Goal: Transaction & Acquisition: Book appointment/travel/reservation

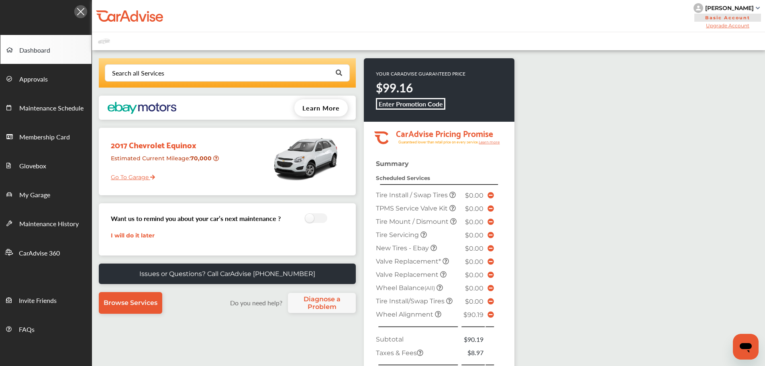
click at [143, 174] on link "Go To Garage" at bounding box center [130, 174] width 50 height 15
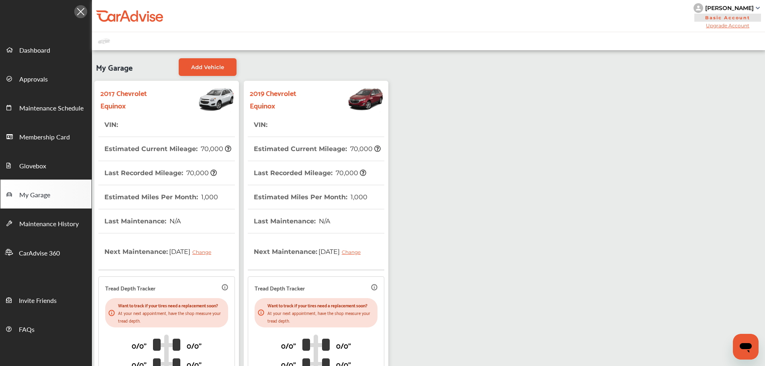
click at [143, 174] on th "Last Recorded Mileage : 70,000" at bounding box center [160, 173] width 112 height 24
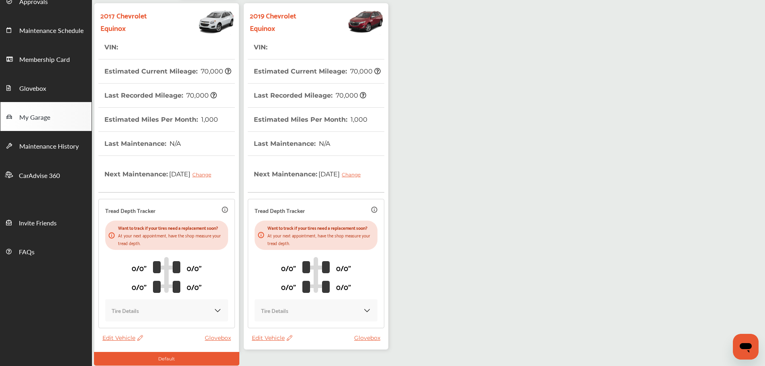
click at [133, 334] on thead "VIN : Estimated Current Mileage : 70,000 Last Recorded Mileage : 70,000 Estimat…" at bounding box center [166, 184] width 136 height 299
drag, startPoint x: 119, startPoint y: 356, endPoint x: 116, endPoint y: 348, distance: 7.8
click at [116, 341] on span "Edit Vehicle" at bounding box center [122, 337] width 41 height 7
click at [122, 345] on div "Remove" at bounding box center [152, 345] width 72 height 12
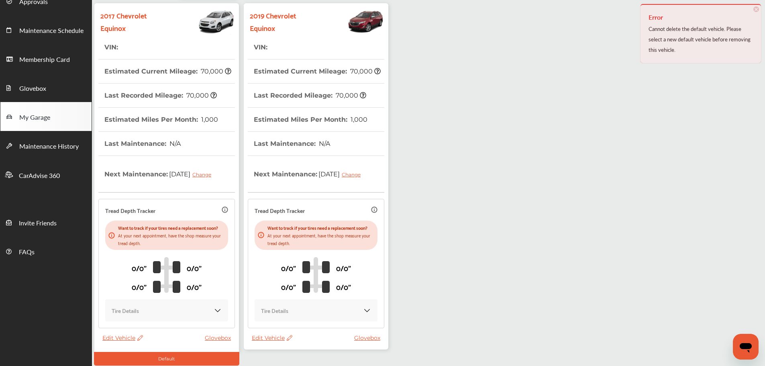
scroll to position [78, 0]
click at [260, 341] on span "Edit Vehicle" at bounding box center [272, 337] width 41 height 7
click at [260, 342] on div "Remove" at bounding box center [296, 345] width 72 height 12
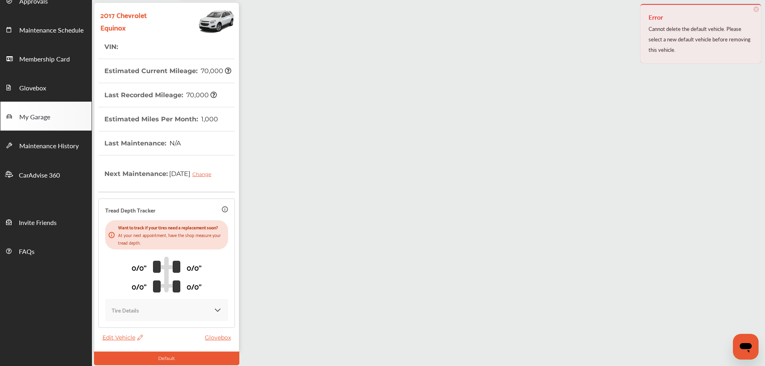
drag, startPoint x: 260, startPoint y: 342, endPoint x: 315, endPoint y: 132, distance: 217.5
click at [315, 132] on div "My Garage Add Vehicle 2017 Chevrolet Equinox VIN : Estimated Current Mileage : …" at bounding box center [428, 170] width 673 height 397
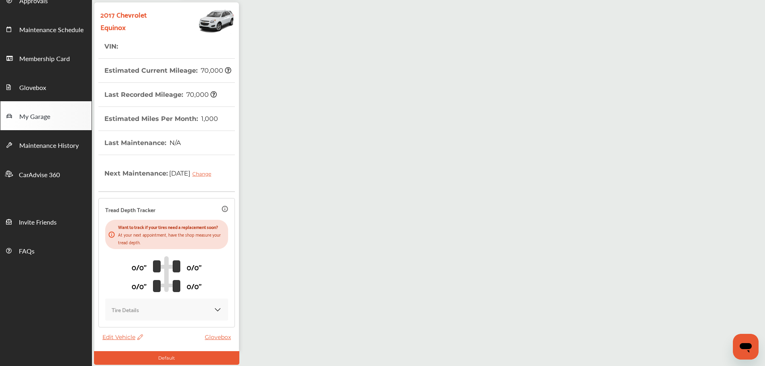
scroll to position [79, 0]
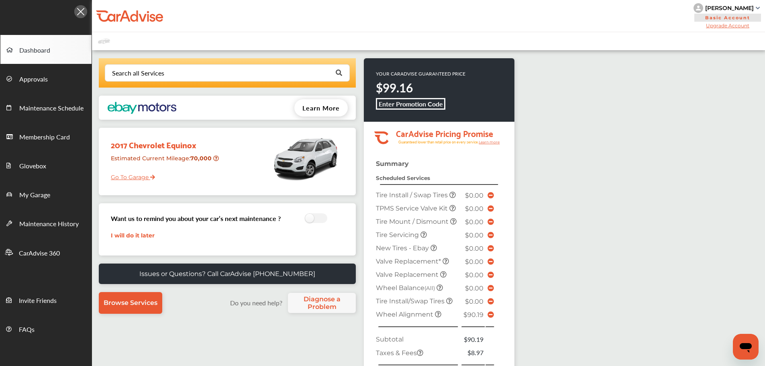
click at [140, 173] on link "Go To Garage" at bounding box center [130, 174] width 50 height 15
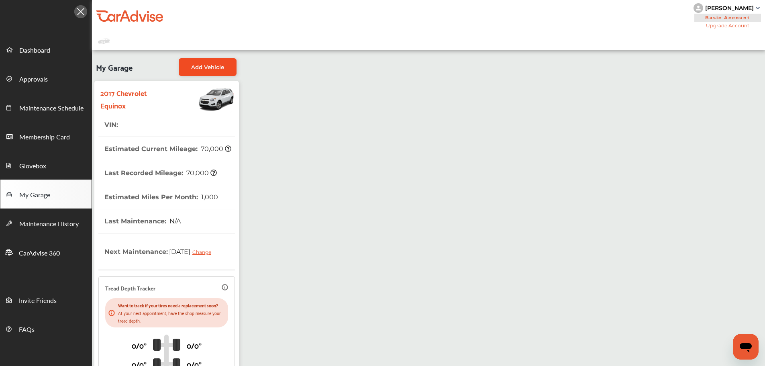
click at [203, 61] on link "Add Vehicle" at bounding box center [208, 67] width 58 height 18
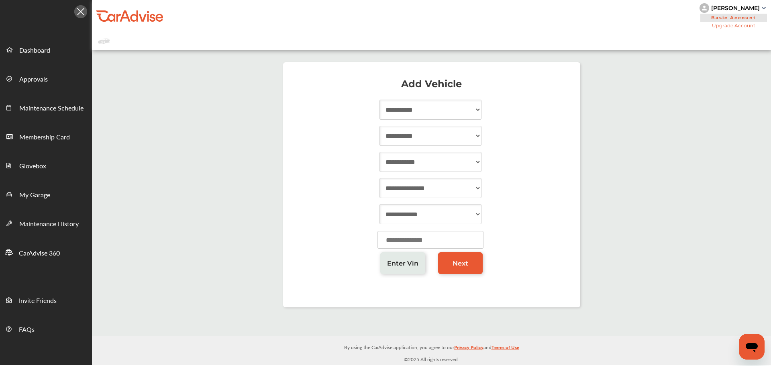
click at [467, 103] on select "**********" at bounding box center [430, 110] width 102 height 20
select select "****"
click at [379, 100] on select "**********" at bounding box center [430, 110] width 102 height 20
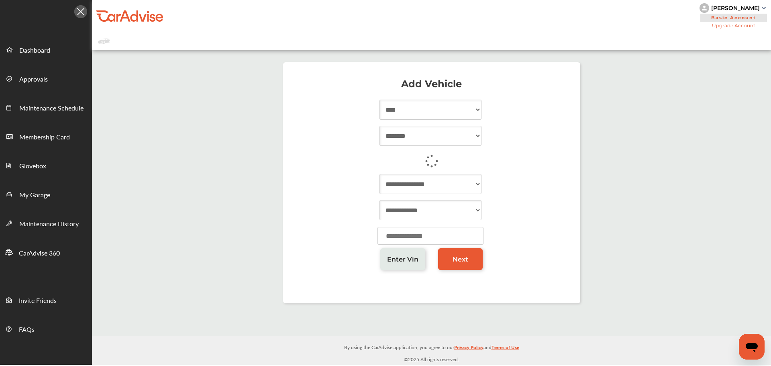
select select "*********"
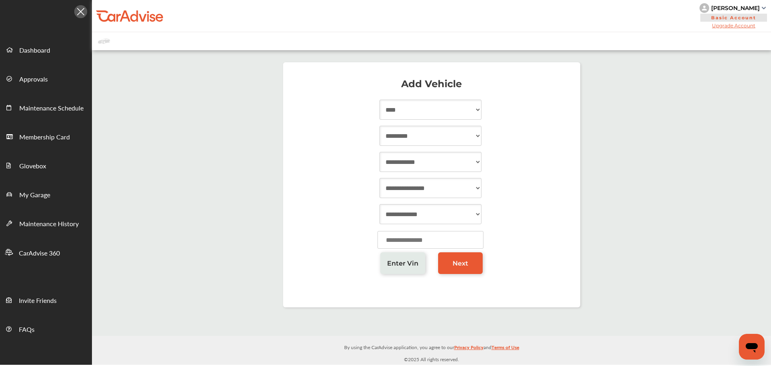
select select "*******"
select select "*"
select select "**********"
type input "*****"
click at [452, 265] on span "Next" at bounding box center [460, 263] width 16 height 8
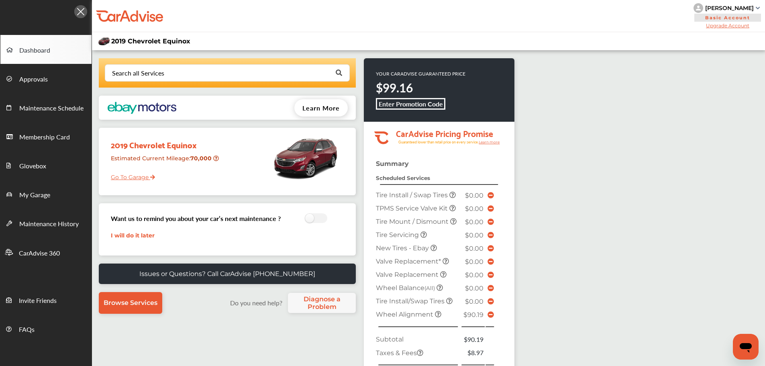
click at [252, 175] on div at bounding box center [281, 158] width 118 height 52
click at [122, 175] on link "Go To Garage" at bounding box center [130, 174] width 50 height 15
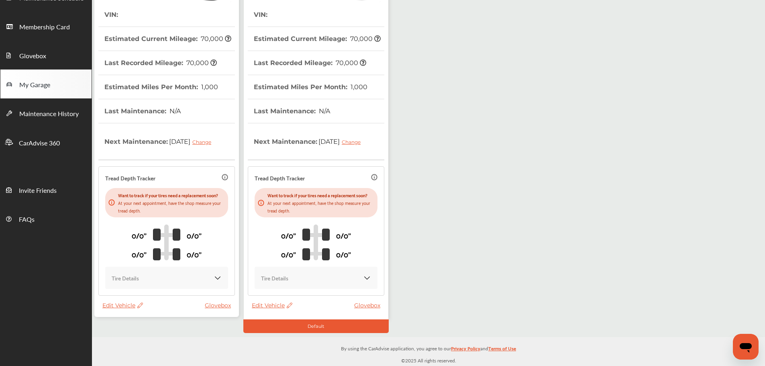
scroll to position [113, 0]
click at [109, 309] on span "Edit Vehicle" at bounding box center [122, 304] width 41 height 7
click at [127, 332] on div "Remove" at bounding box center [145, 332] width 72 height 12
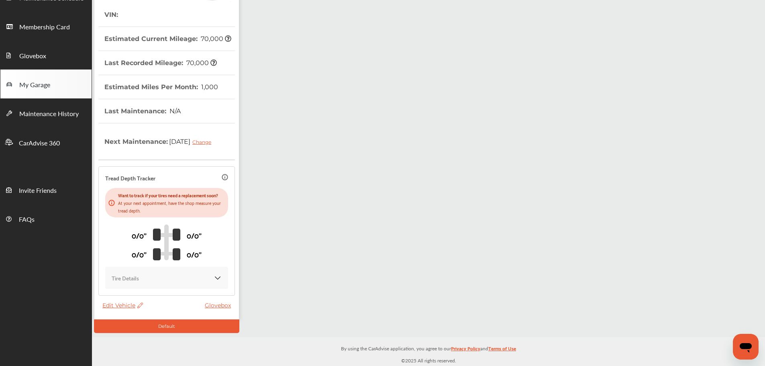
scroll to position [0, 0]
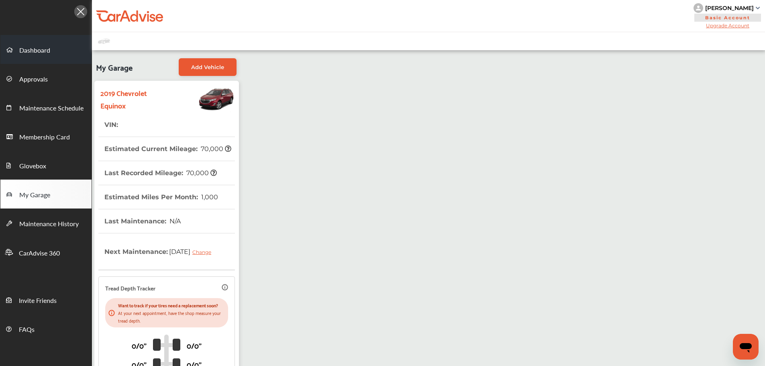
click at [47, 56] on link "Dashboard" at bounding box center [45, 49] width 91 height 29
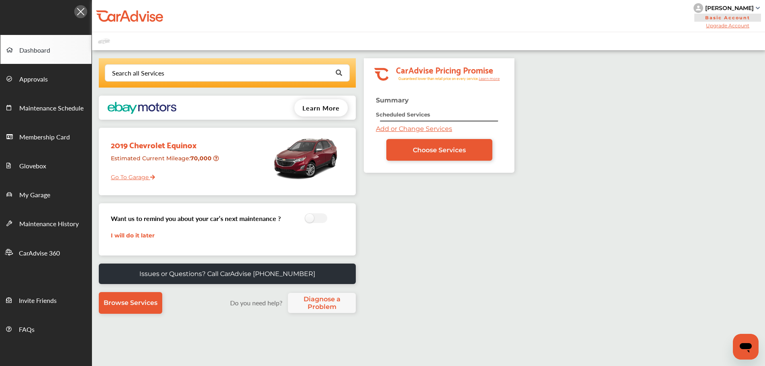
click at [440, 130] on link "Add or Change Services" at bounding box center [414, 129] width 76 height 8
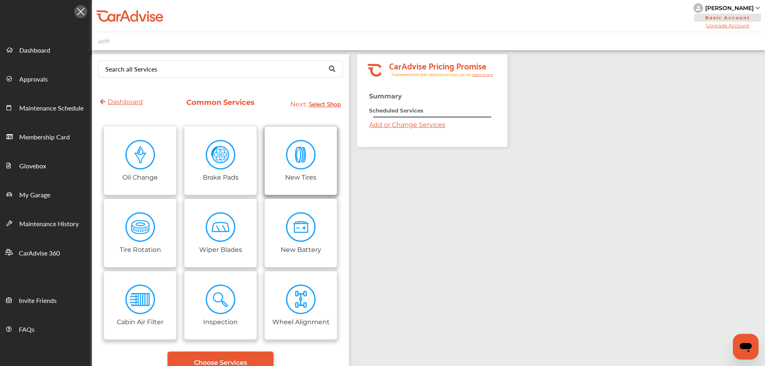
click at [321, 157] on link "New Tires" at bounding box center [301, 160] width 72 height 68
click at [321, 157] on div at bounding box center [301, 160] width 72 height 68
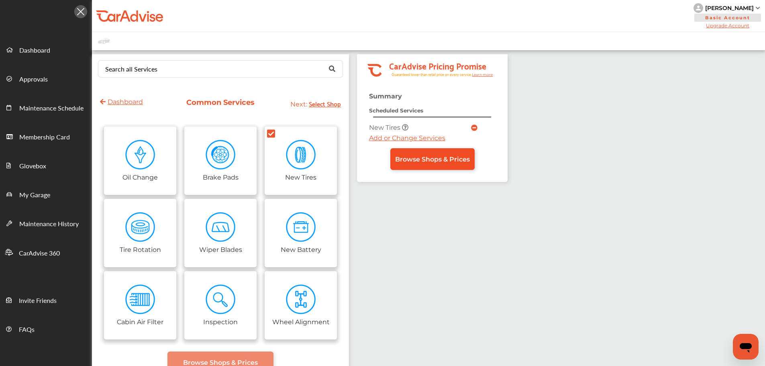
drag, startPoint x: 393, startPoint y: 160, endPoint x: 403, endPoint y: 159, distance: 10.1
click at [403, 159] on span "Browse Shops & Prices" at bounding box center [432, 159] width 75 height 8
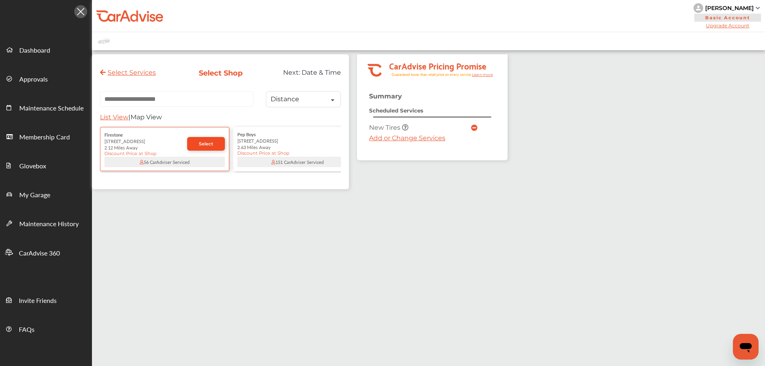
click at [203, 147] on span "Select" at bounding box center [206, 144] width 14 height 6
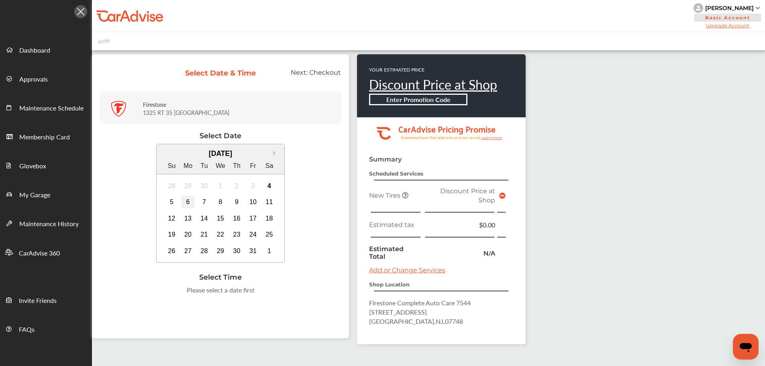
click at [187, 199] on div "6" at bounding box center [187, 201] width 13 height 13
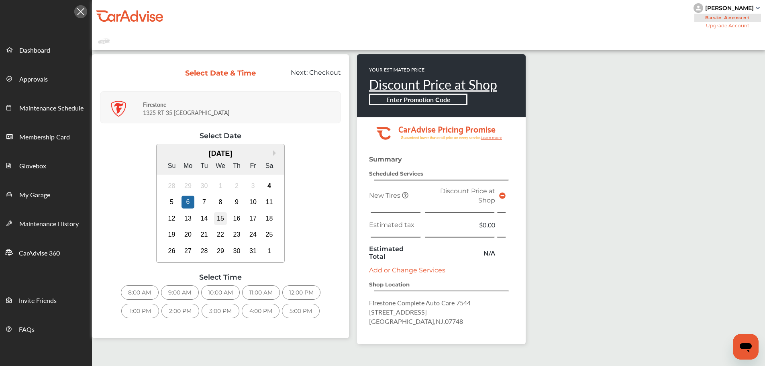
click at [220, 212] on div "15" at bounding box center [220, 218] width 13 height 13
click at [141, 295] on div "8:00 AM" at bounding box center [140, 292] width 38 height 14
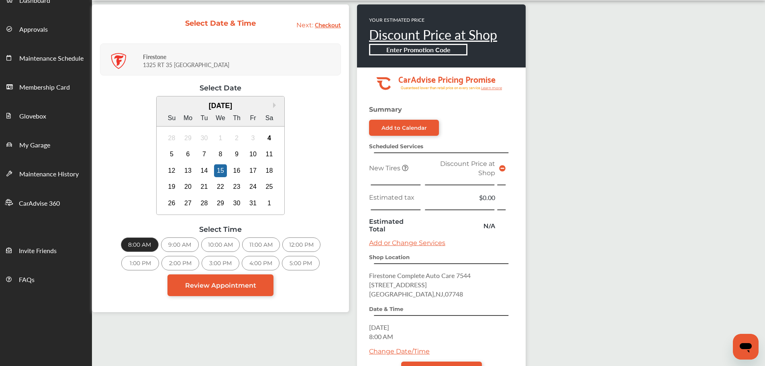
scroll to position [94, 0]
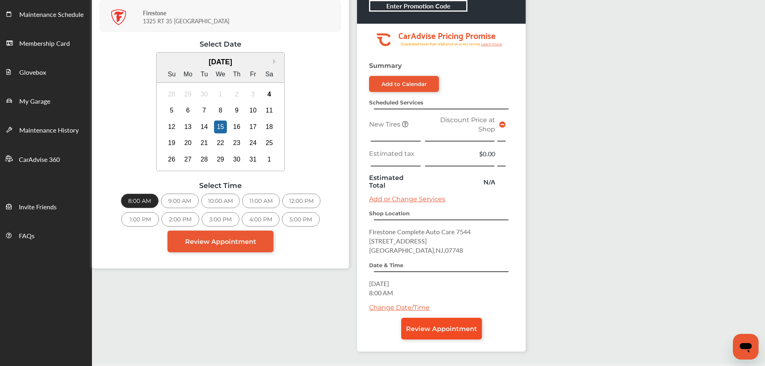
click at [431, 323] on link "Review Appointment" at bounding box center [441, 328] width 81 height 22
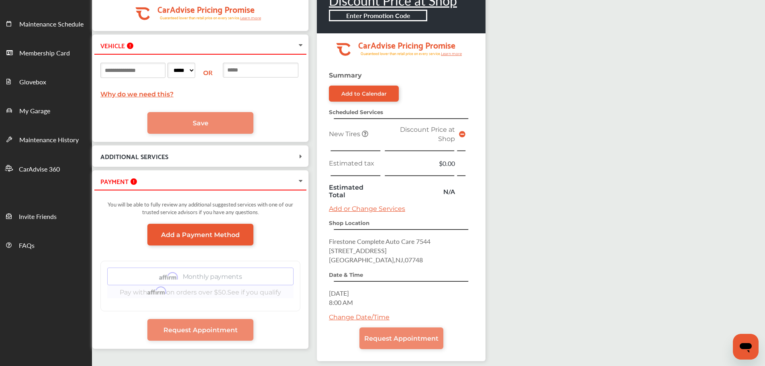
scroll to position [84, 0]
click at [197, 232] on span "Add a Payment Method" at bounding box center [200, 234] width 79 height 8
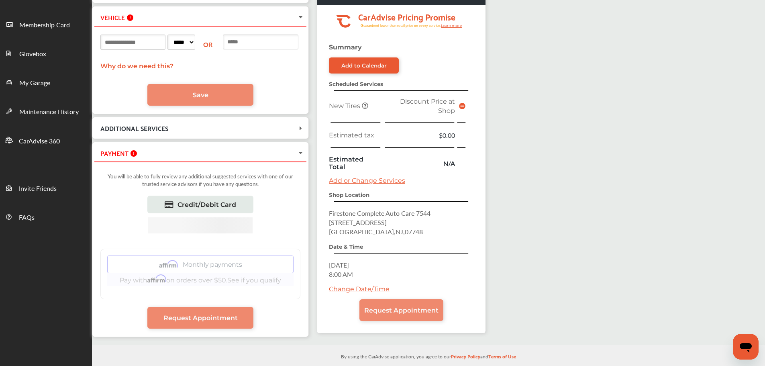
scroll to position [112, 0]
click at [240, 312] on link "Request Appointment" at bounding box center [200, 317] width 106 height 22
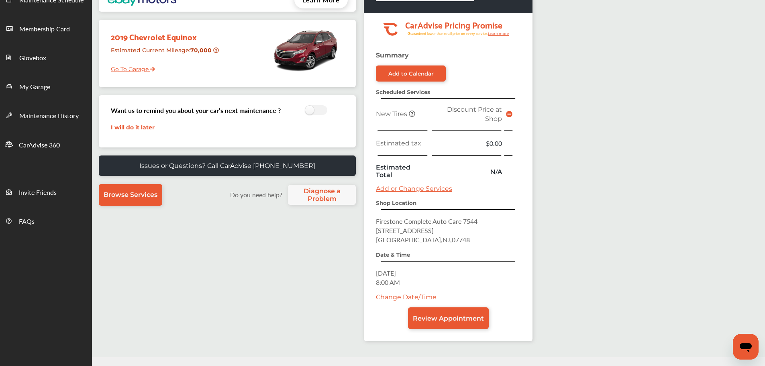
scroll to position [115, 0]
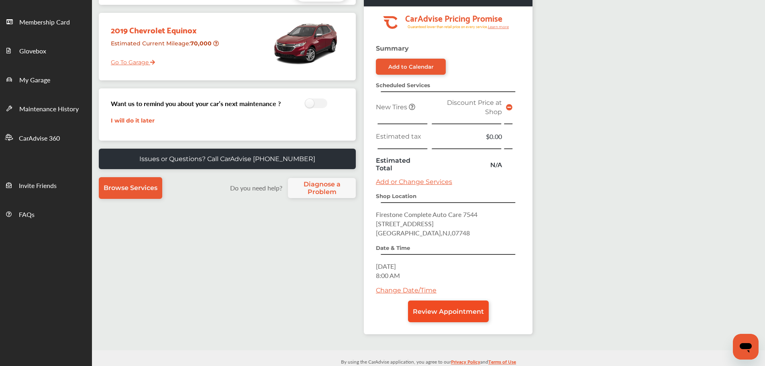
click at [453, 307] on span "Review Appointment" at bounding box center [448, 311] width 71 height 8
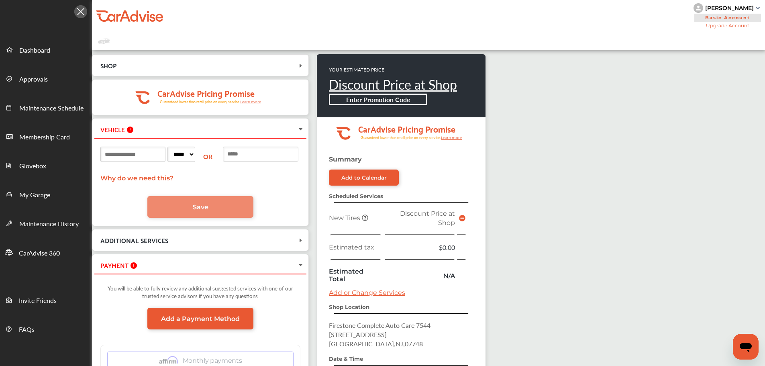
scroll to position [2, 0]
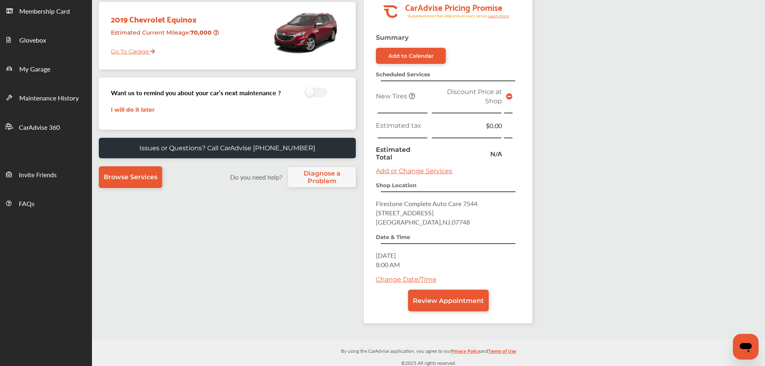
scroll to position [126, 0]
click at [407, 277] on link "Change Date/Time" at bounding box center [406, 279] width 61 height 8
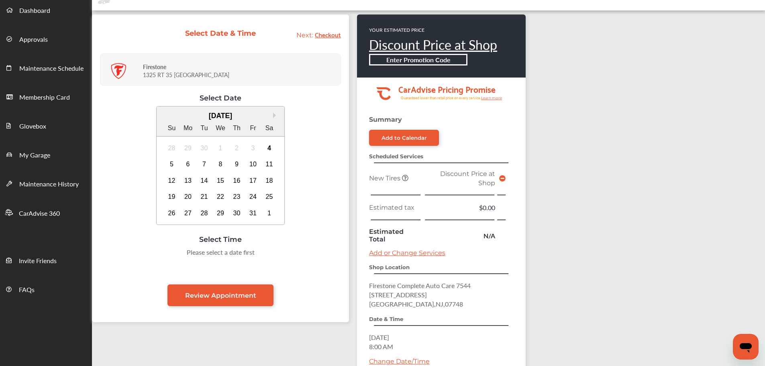
scroll to position [39, 0]
click at [27, 20] on link "Dashboard" at bounding box center [45, 10] width 91 height 29
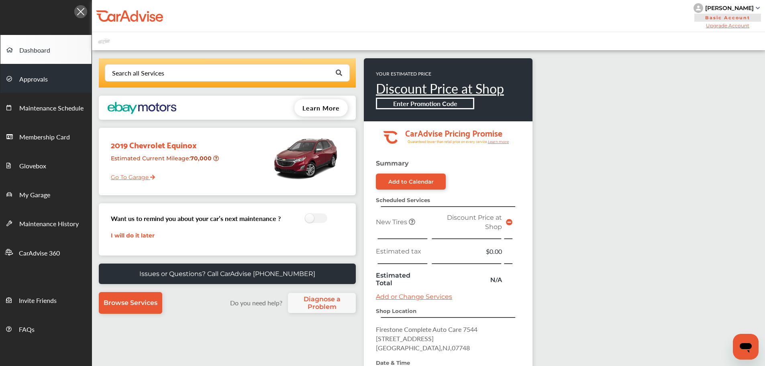
click at [24, 75] on span "Approvals" at bounding box center [33, 79] width 28 height 10
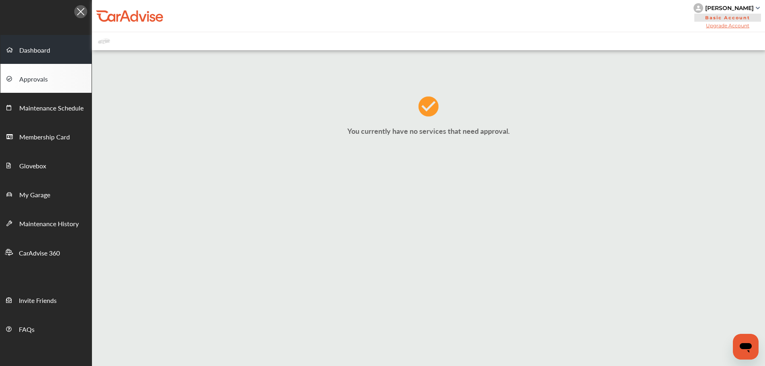
click at [26, 49] on span "Dashboard" at bounding box center [34, 50] width 31 height 10
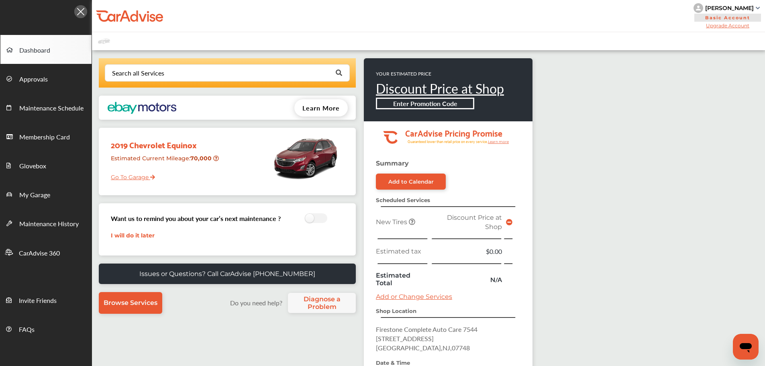
drag, startPoint x: 185, startPoint y: 166, endPoint x: 145, endPoint y: 173, distance: 40.8
click at [145, 173] on link "Go To Garage" at bounding box center [130, 174] width 50 height 15
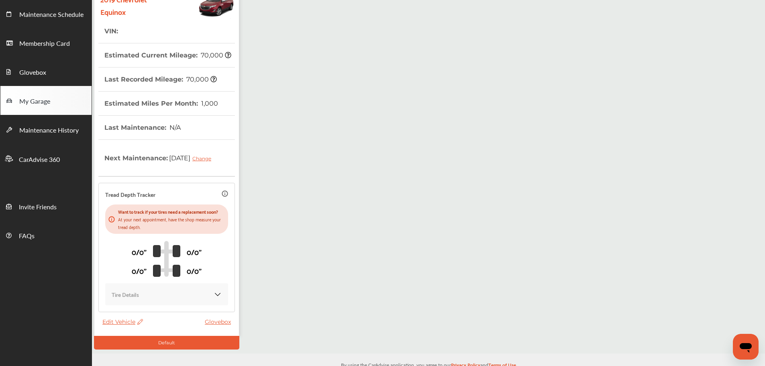
scroll to position [94, 0]
click at [146, 257] on div "0/0" 0/0" 0/0" 0/0"" at bounding box center [166, 257] width 123 height 49
click at [146, 214] on div "Want to track if your tires need a replacement soon? At your next appointment, …" at bounding box center [166, 218] width 123 height 29
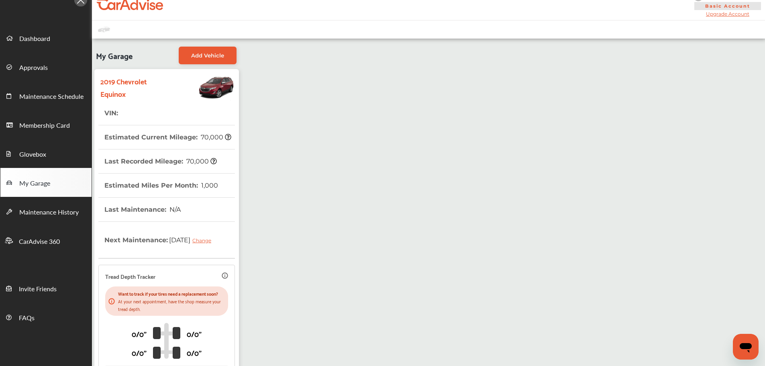
scroll to position [0, 0]
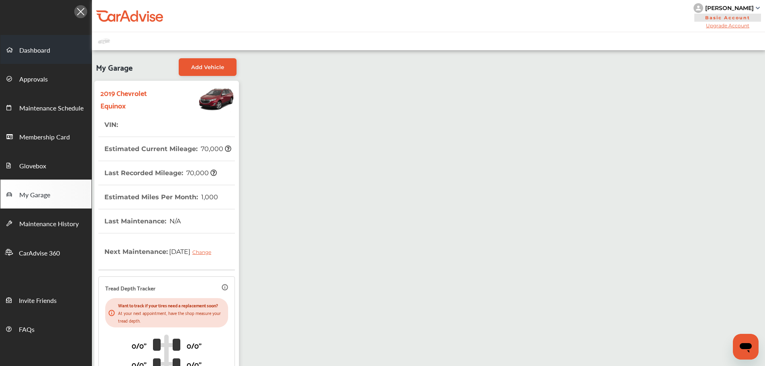
click at [53, 55] on link "Dashboard" at bounding box center [45, 49] width 91 height 29
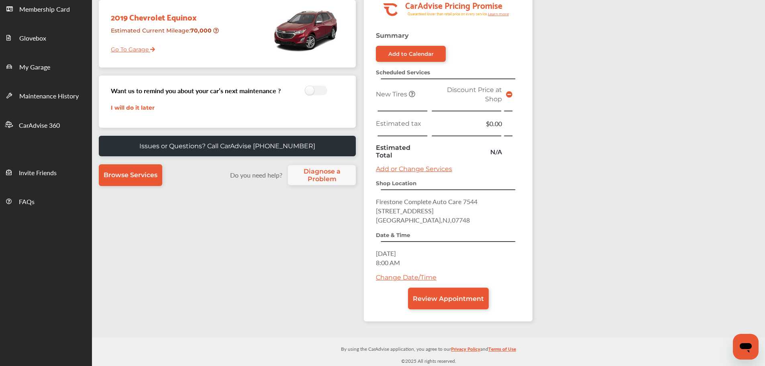
scroll to position [128, 0]
click at [136, 169] on link "Browse Services" at bounding box center [130, 175] width 63 height 22
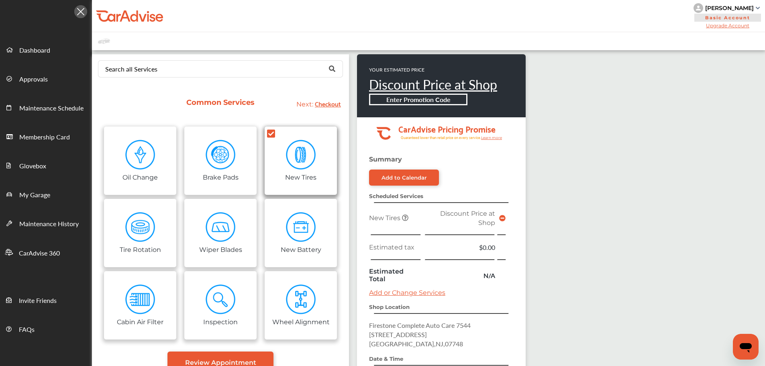
click at [291, 150] on img at bounding box center [301, 155] width 30 height 30
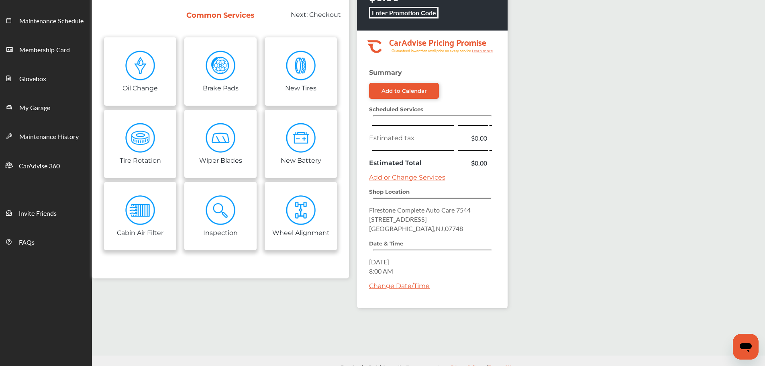
scroll to position [88, 0]
click at [410, 283] on link "Change Date/Time" at bounding box center [399, 285] width 61 height 8
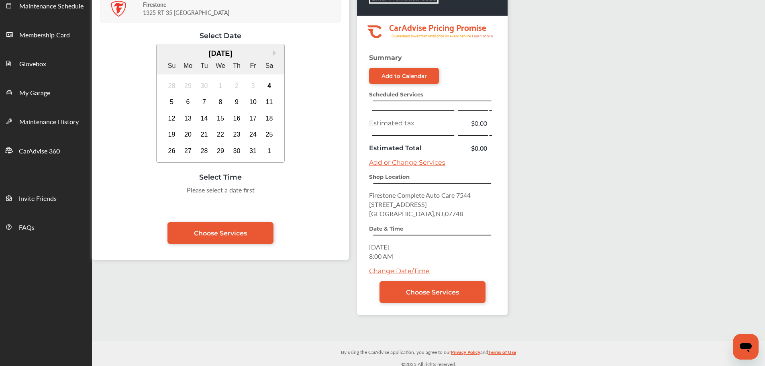
scroll to position [106, 0]
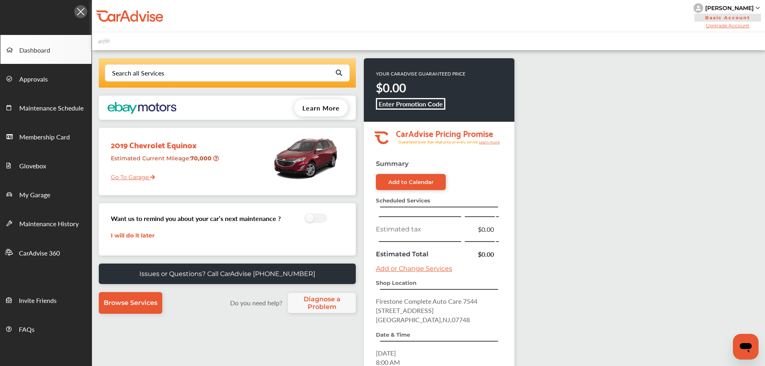
click at [415, 94] on p "$0.00" at bounding box center [421, 87] width 90 height 17
click at [410, 103] on b "Enter Promotion Code" at bounding box center [410, 103] width 64 height 9
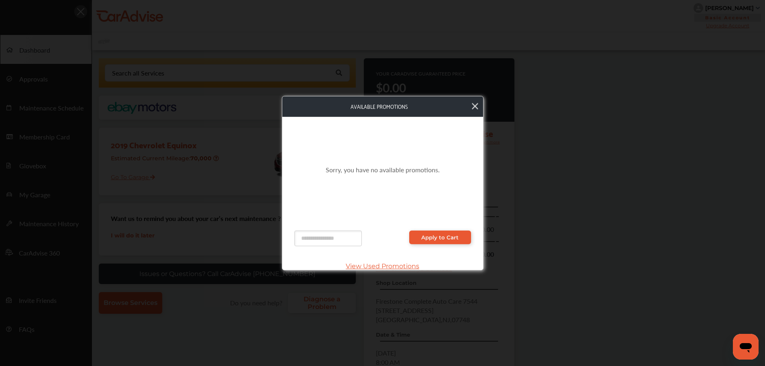
click at [470, 104] on span "Available Promotions" at bounding box center [379, 106] width 185 height 9
click at [477, 106] on icon at bounding box center [475, 106] width 6 height 10
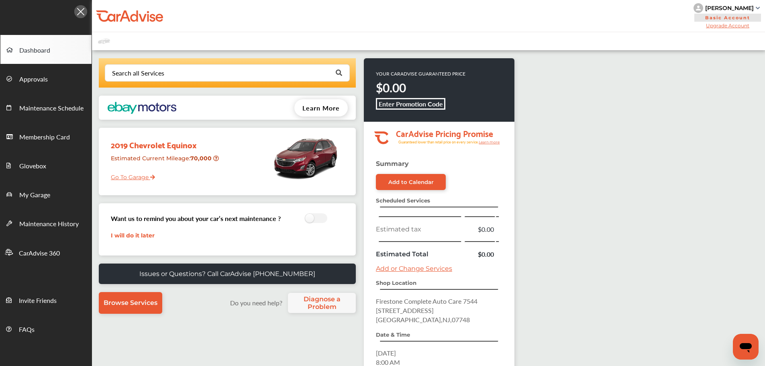
click at [313, 103] on span "Learn More" at bounding box center [320, 107] width 37 height 9
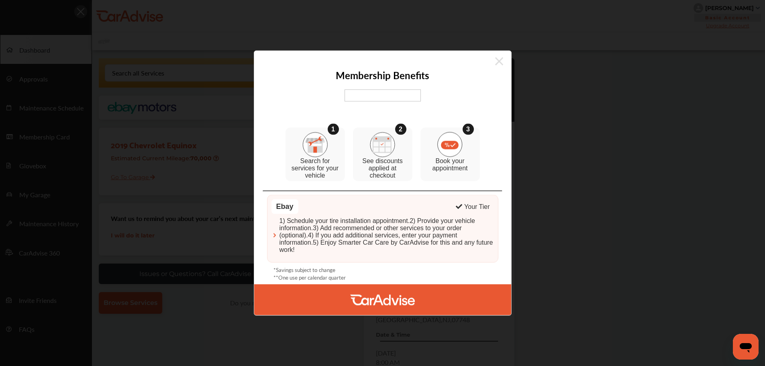
click at [497, 62] on icon at bounding box center [499, 61] width 8 height 13
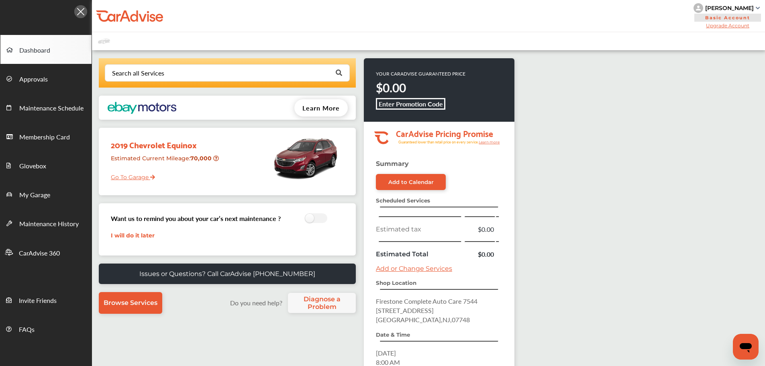
click at [236, 154] on div at bounding box center [281, 158] width 118 height 52
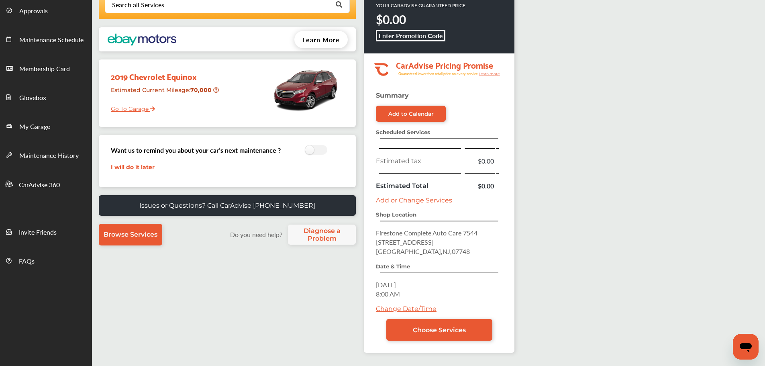
scroll to position [97, 0]
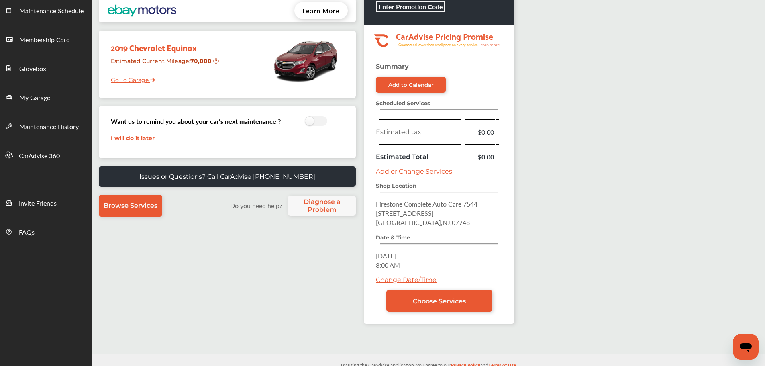
click at [402, 171] on link "Add or Change Services" at bounding box center [414, 171] width 76 height 8
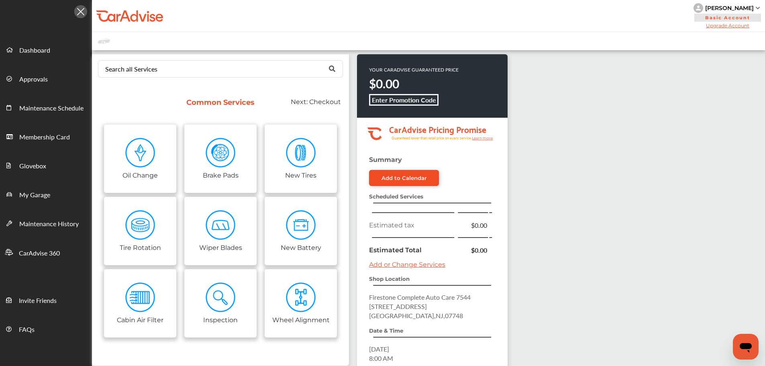
scroll to position [67, 0]
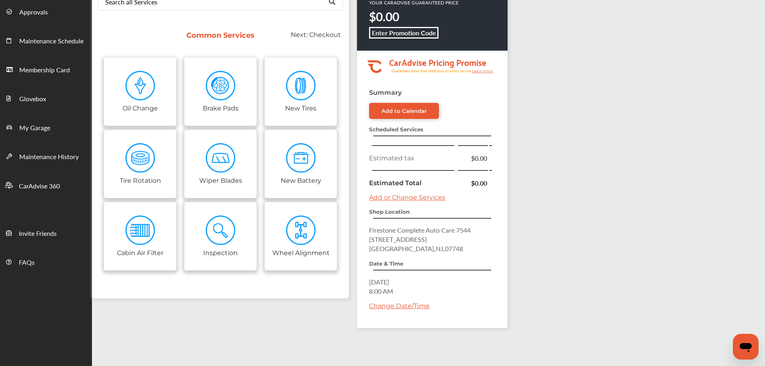
click at [402, 173] on td at bounding box center [412, 171] width 90 height 12
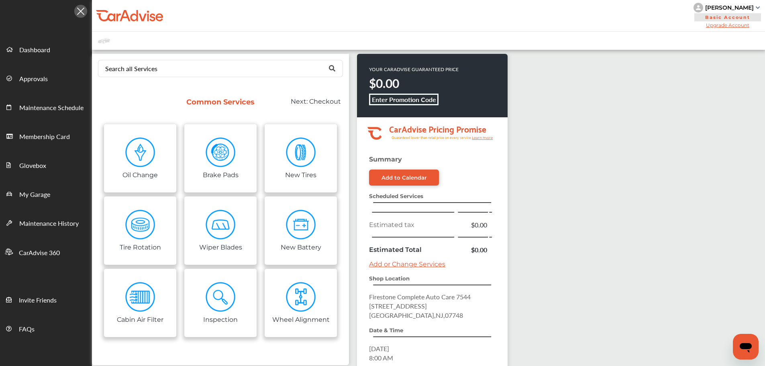
scroll to position [0, 0]
click at [741, 8] on div "[PERSON_NAME]" at bounding box center [729, 7] width 49 height 7
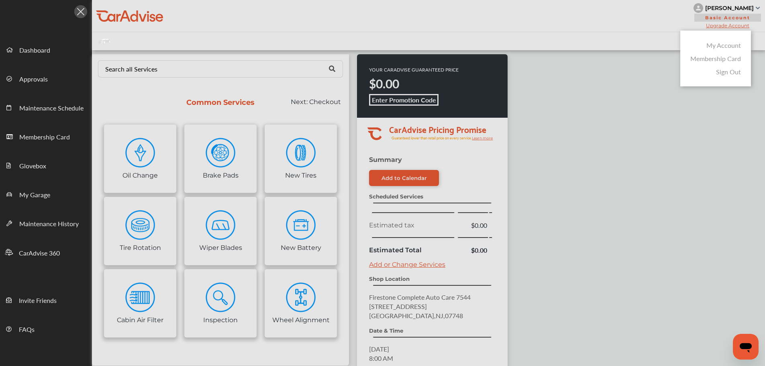
click at [730, 72] on link "Sign Out" at bounding box center [728, 71] width 25 height 9
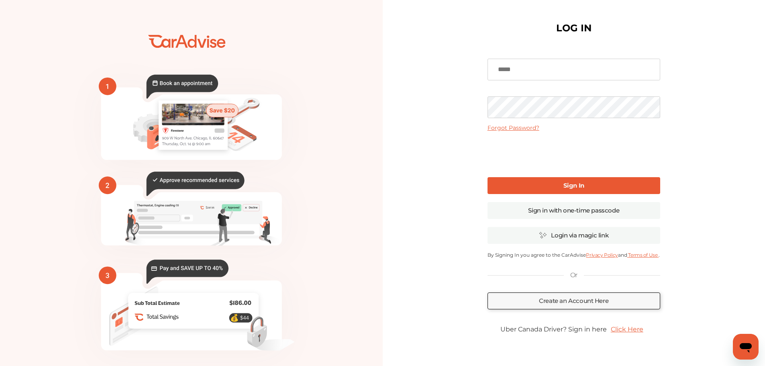
click at [527, 65] on input at bounding box center [573, 70] width 173 height 22
type input "**********"
click at [496, 189] on link "Sign In" at bounding box center [573, 185] width 173 height 17
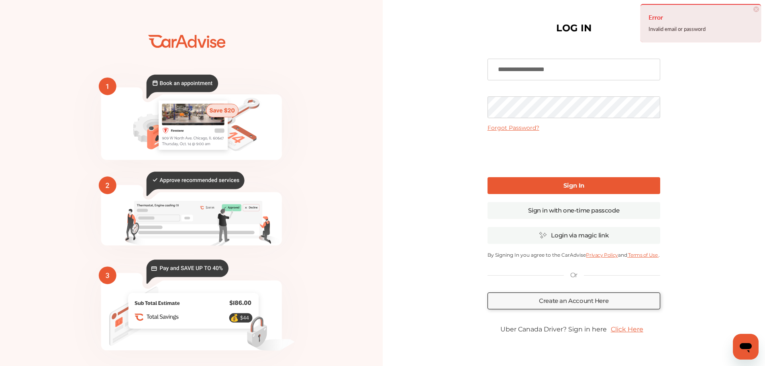
click at [523, 27] on div "**********" at bounding box center [574, 195] width 184 height 375
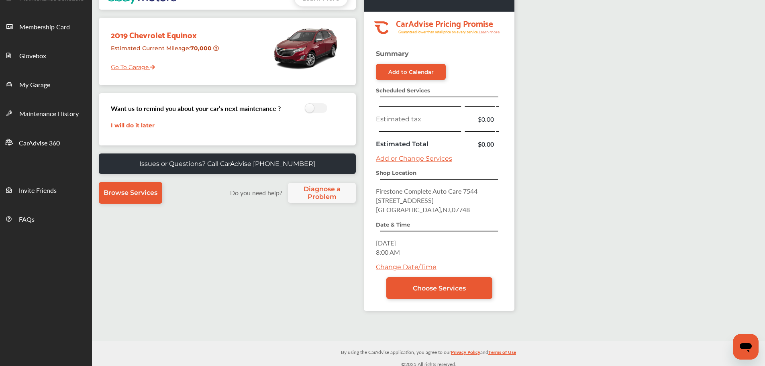
scroll to position [109, 0]
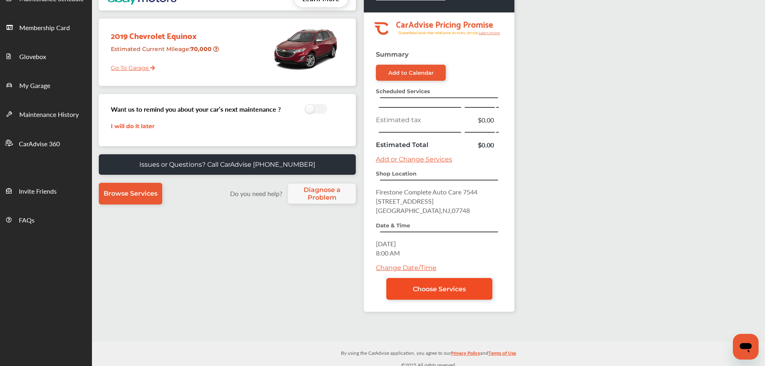
click at [466, 290] on link "Choose Services" at bounding box center [439, 289] width 106 height 22
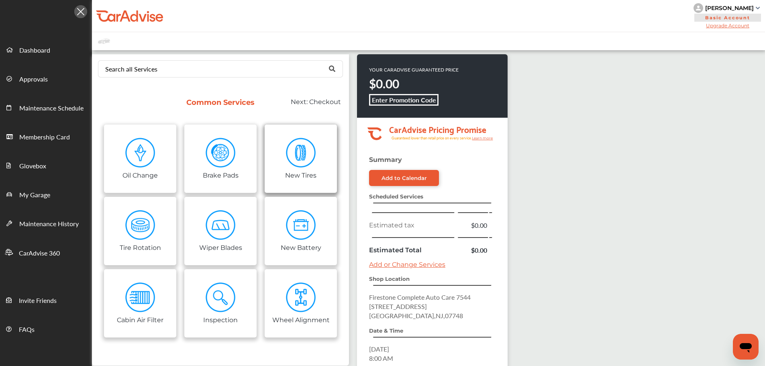
click at [326, 161] on link "New Tires" at bounding box center [301, 158] width 72 height 68
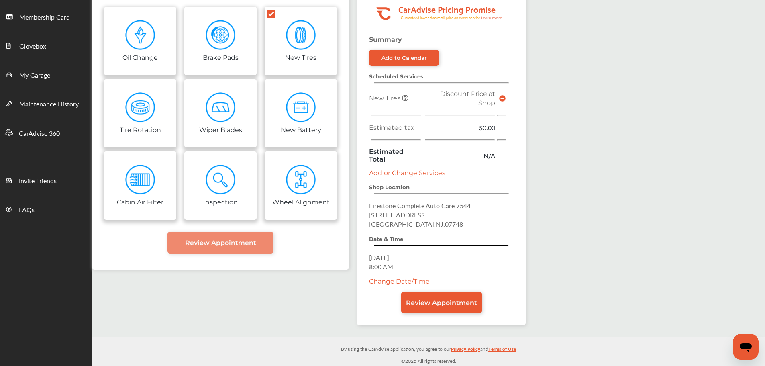
scroll to position [120, 0]
click at [472, 296] on link "Review Appointment" at bounding box center [441, 302] width 81 height 22
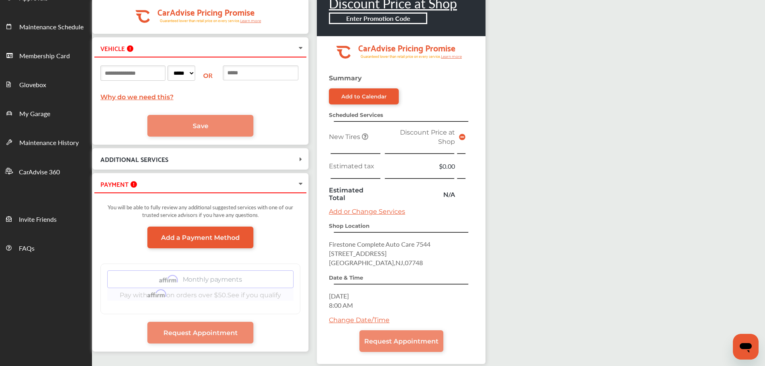
scroll to position [81, 0]
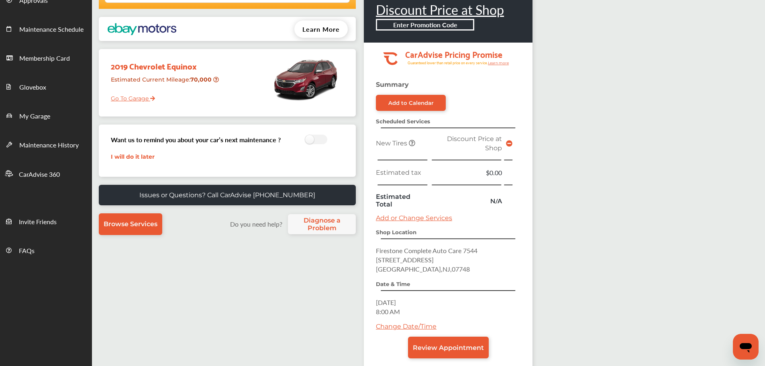
scroll to position [128, 0]
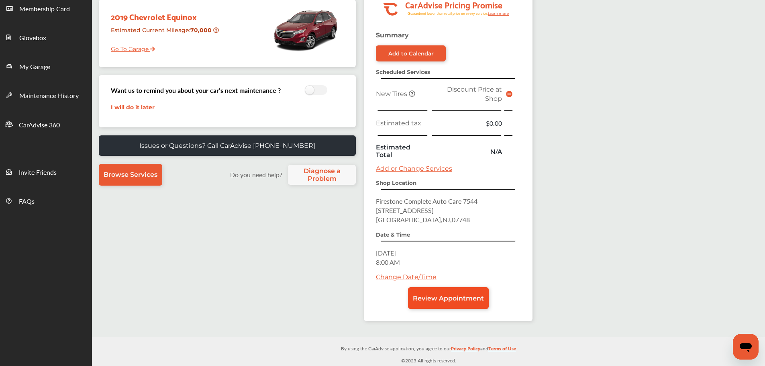
click at [445, 300] on span "Review Appointment" at bounding box center [448, 298] width 71 height 8
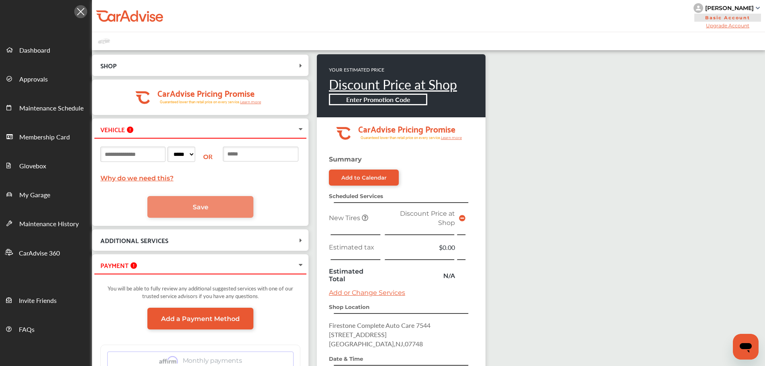
click at [144, 156] on input at bounding box center [132, 154] width 65 height 15
click at [132, 178] on link "Why do we need this?" at bounding box center [136, 178] width 73 height 8
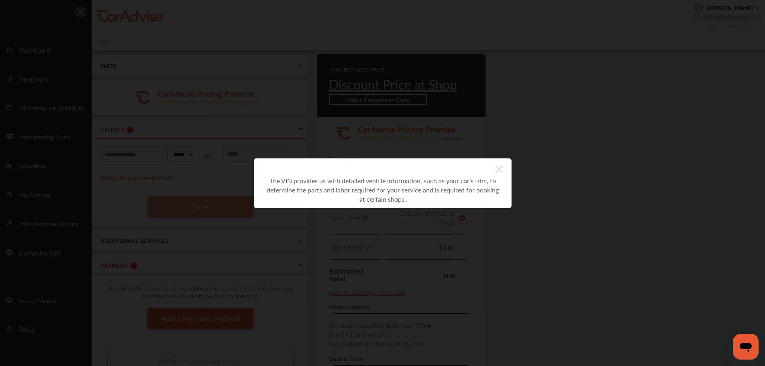
click at [497, 169] on icon at bounding box center [499, 169] width 8 height 13
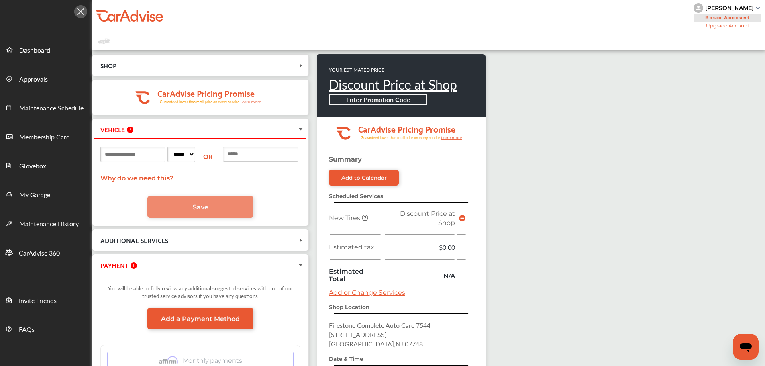
click at [195, 161] on select "***** ** ** ** ** ** ** ** ** ** ** ** ** ** ** ** ** ** ** ** ** ** ** ** ** *…" at bounding box center [181, 154] width 28 height 15
select select "**"
click at [179, 147] on select "***** ** ** ** ** ** ** ** ** ** ** ** ** ** ** ** ** ** ** ** ** ** ** ** ** *…" at bounding box center [181, 154] width 28 height 15
click at [244, 155] on input at bounding box center [260, 154] width 75 height 15
paste input "**********"
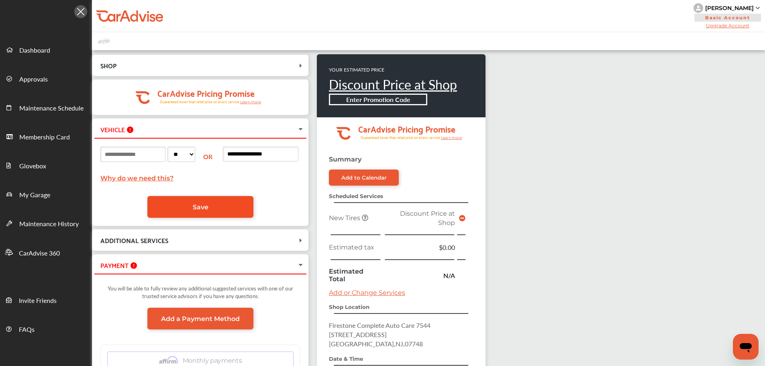
type input "**********"
click at [231, 212] on link "Save" at bounding box center [200, 207] width 106 height 22
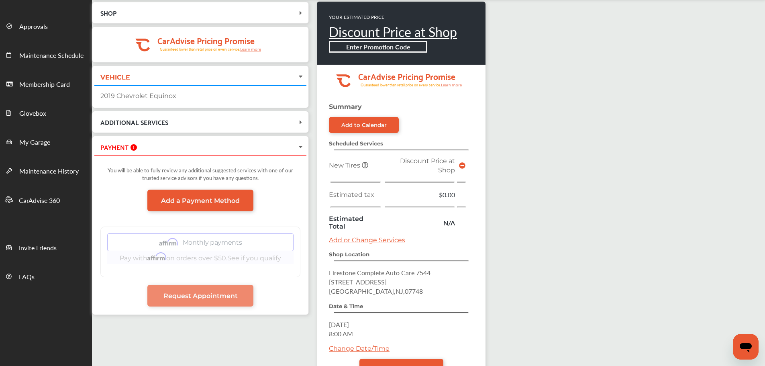
scroll to position [85, 0]
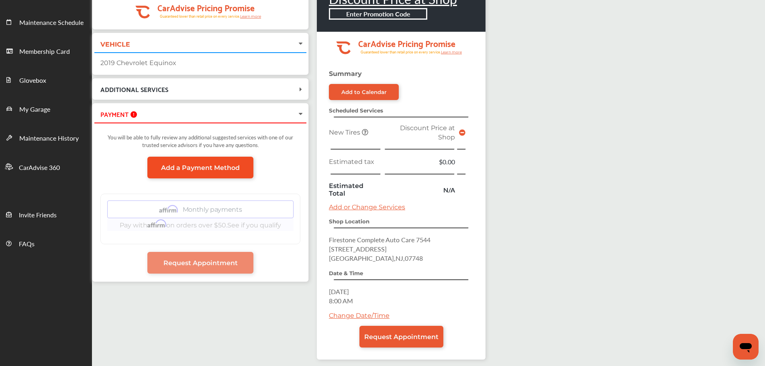
click at [241, 175] on link "Add a Payment Method" at bounding box center [200, 168] width 106 height 22
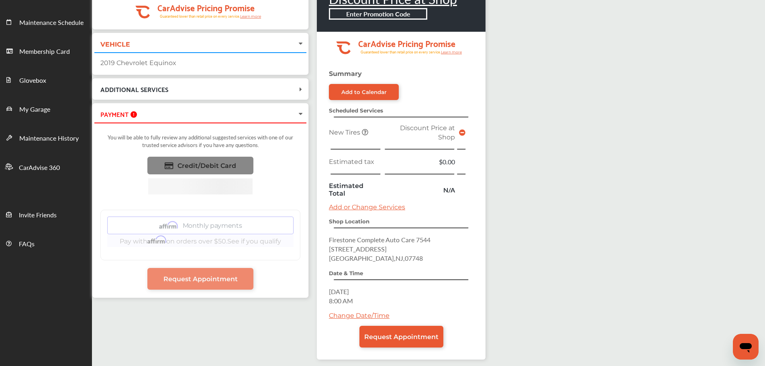
click at [219, 159] on link "Credit/Debit Card" at bounding box center [200, 166] width 106 height 18
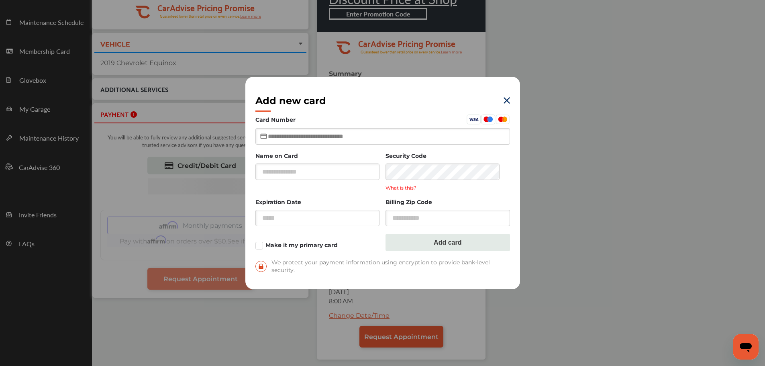
click at [289, 143] on input "text" at bounding box center [382, 136] width 254 height 16
click at [310, 131] on input "text" at bounding box center [382, 136] width 254 height 16
type input "**********"
type input "*****"
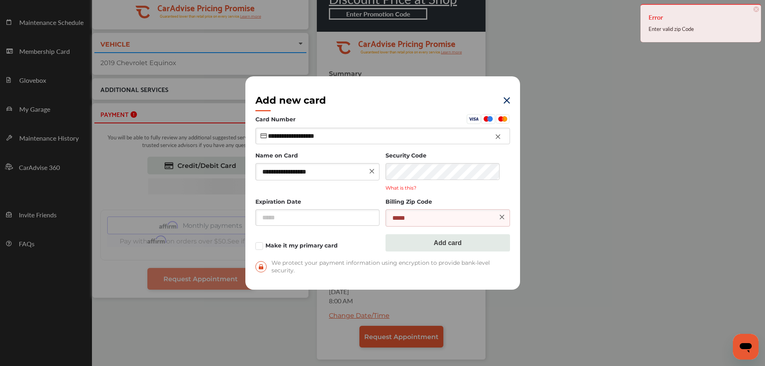
type input "**********"
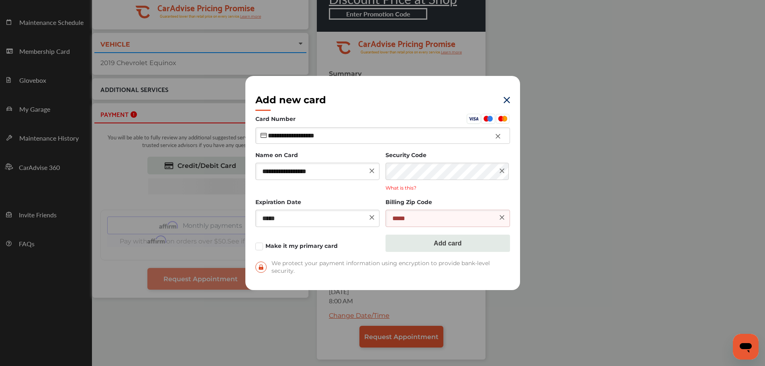
type input "*****"
click at [441, 239] on button "Add card" at bounding box center [447, 242] width 124 height 17
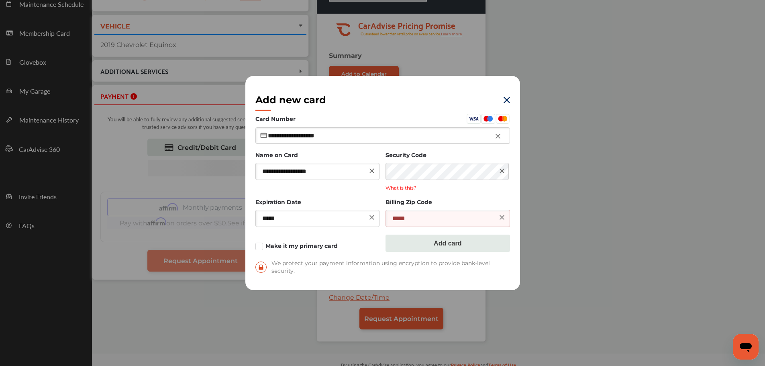
scroll to position [104, 0]
click at [421, 213] on input "*****" at bounding box center [447, 218] width 124 height 17
type input "*****"
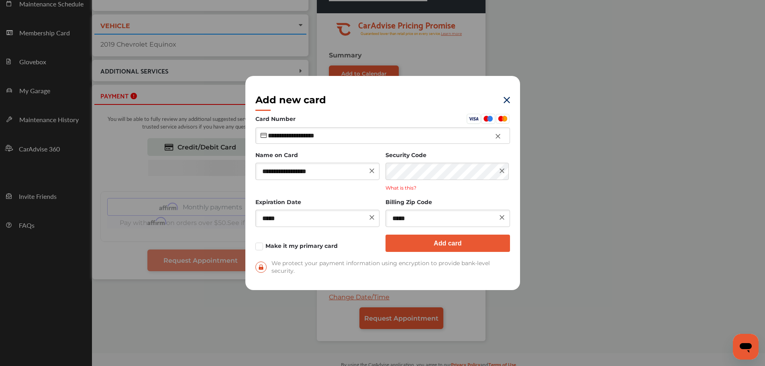
click at [433, 242] on button "Add card" at bounding box center [447, 242] width 124 height 17
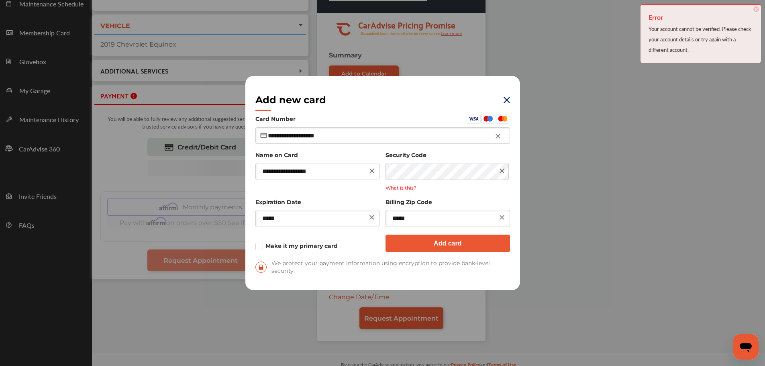
scroll to position [104, 0]
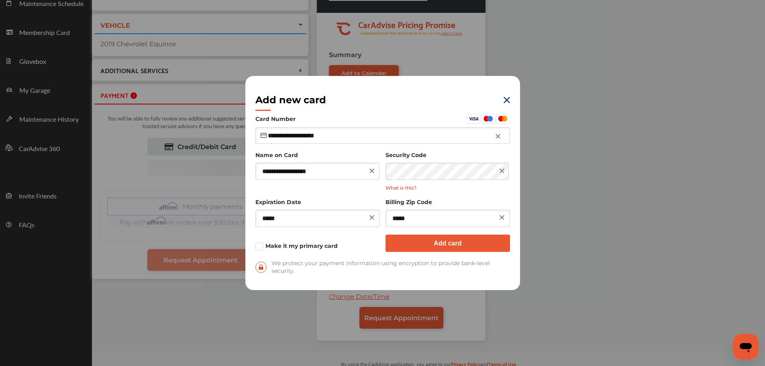
click at [500, 174] on icon at bounding box center [502, 171] width 8 height 8
click at [452, 238] on button "Add card" at bounding box center [447, 242] width 124 height 17
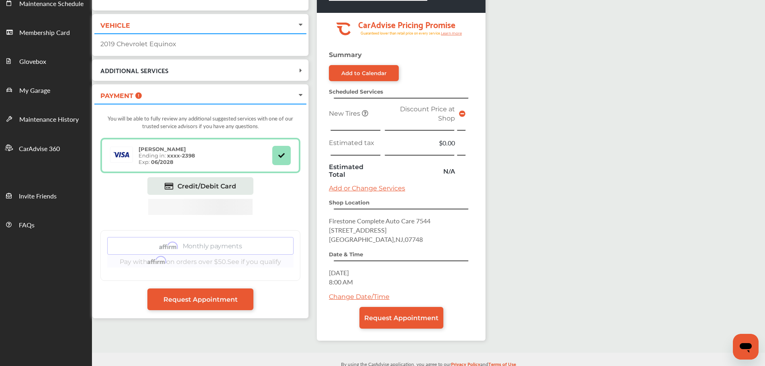
click at [377, 190] on link "Add or Change Services" at bounding box center [367, 188] width 76 height 8
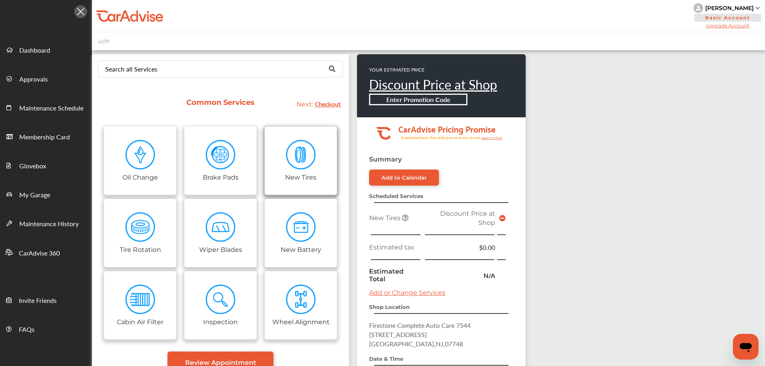
click at [312, 165] on img at bounding box center [301, 155] width 30 height 30
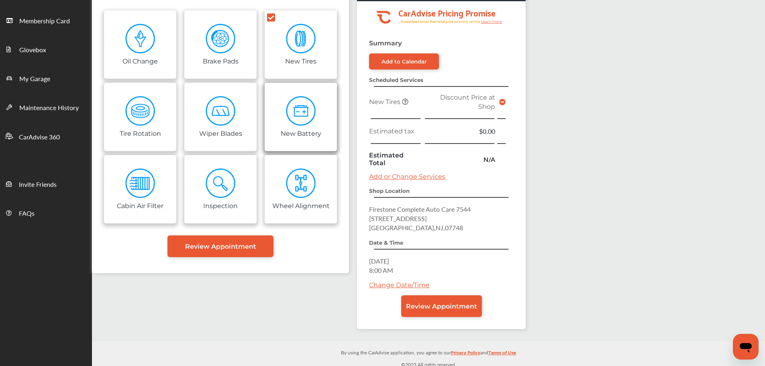
scroll to position [116, 0]
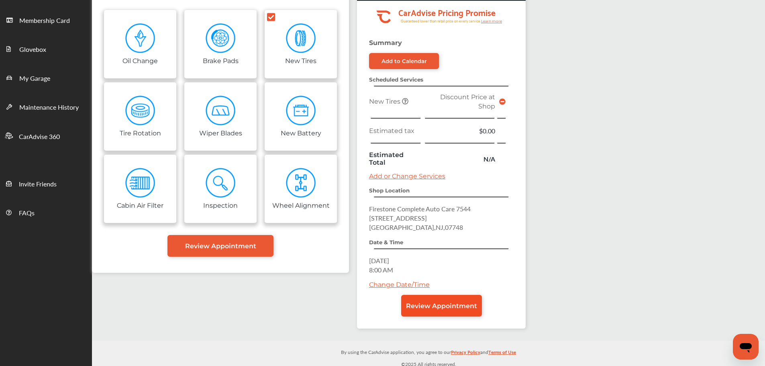
click at [428, 299] on link "Review Appointment" at bounding box center [441, 306] width 81 height 22
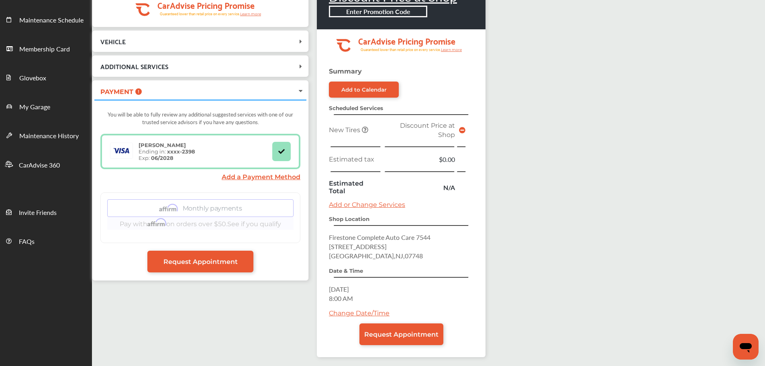
scroll to position [88, 0]
click at [397, 330] on link "Request Appointment" at bounding box center [401, 335] width 84 height 22
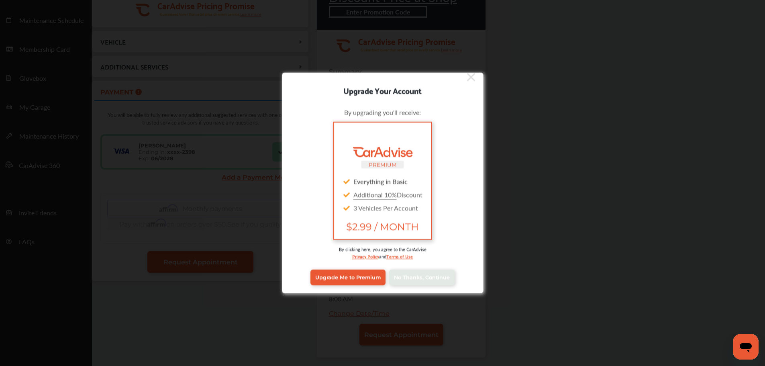
scroll to position [6, 0]
click at [414, 278] on span "No Thanks, Continue" at bounding box center [422, 277] width 56 height 6
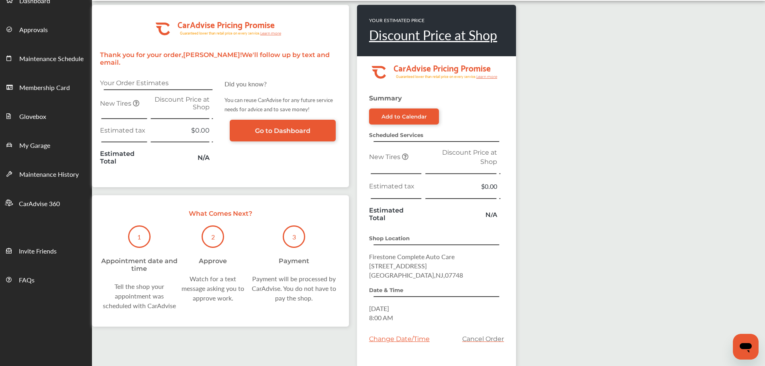
scroll to position [59, 0]
